Goal: Task Accomplishment & Management: Use online tool/utility

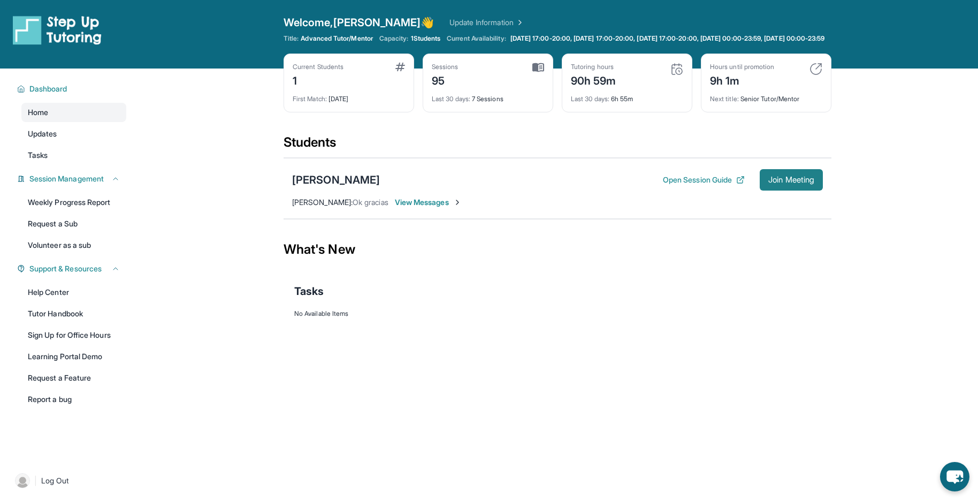
click at [798, 183] on span "Join Meeting" at bounding box center [791, 180] width 46 height 6
